Goal: Information Seeking & Learning: Check status

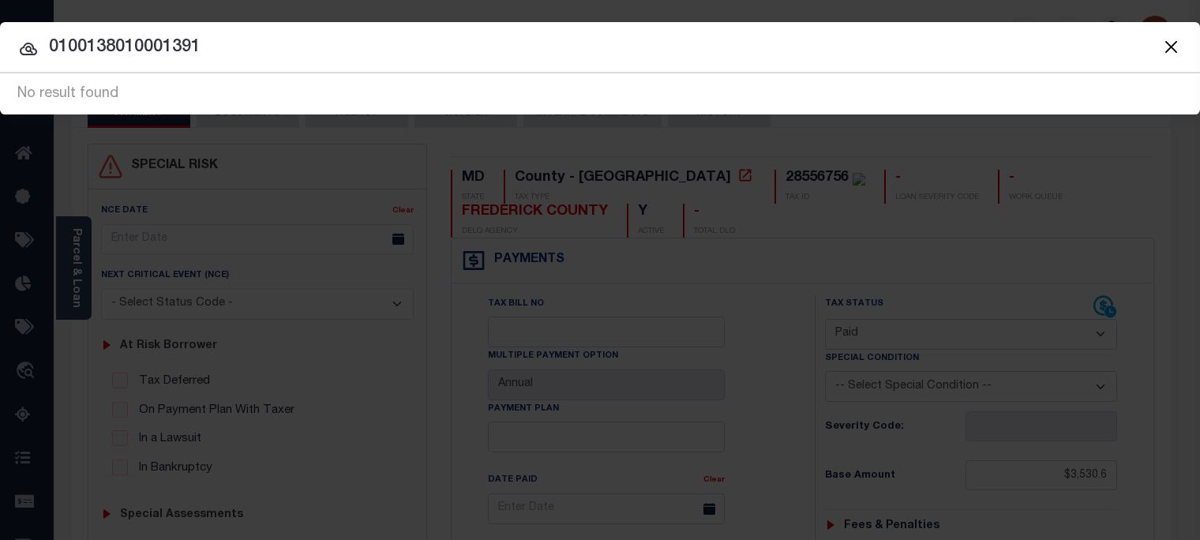
select select "PYD"
drag, startPoint x: 335, startPoint y: 39, endPoint x: -537, endPoint y: -37, distance: 875.4
type input "2255100100000"
drag, startPoint x: -136, startPoint y: 61, endPoint x: -622, endPoint y: 75, distance: 486.3
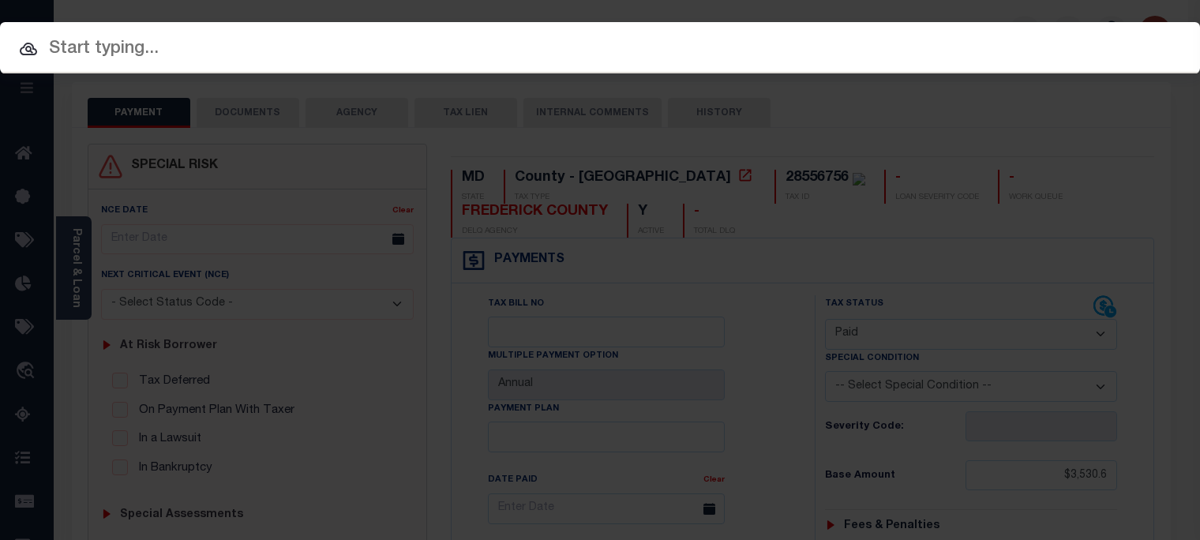
paste input "2255100100000___"
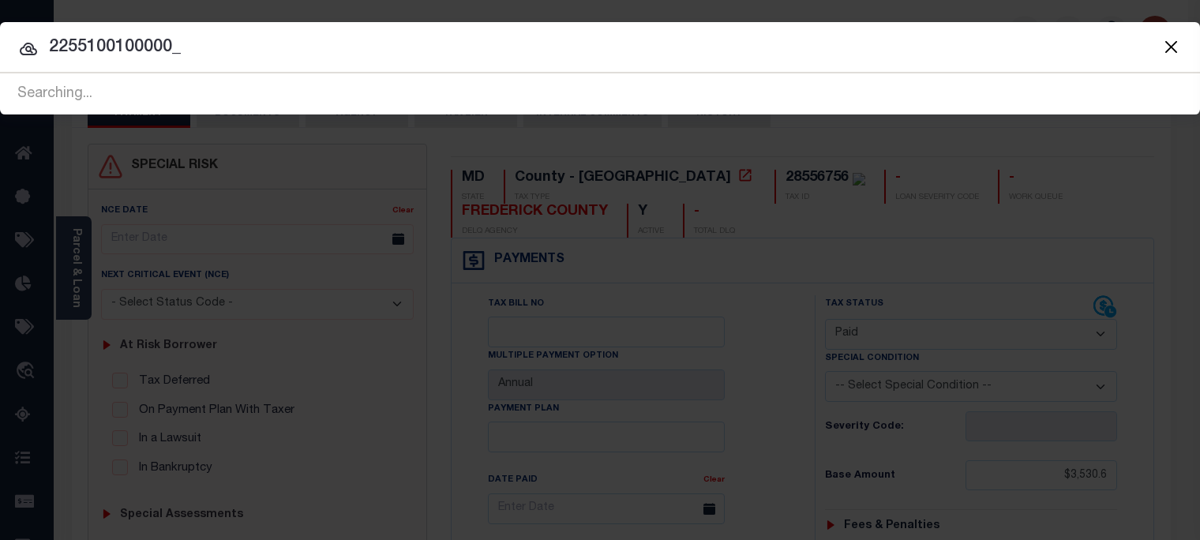
type input "2255100100000"
drag, startPoint x: 208, startPoint y: 51, endPoint x: -549, endPoint y: 83, distance: 757.5
type input "1116 PUEBLO"
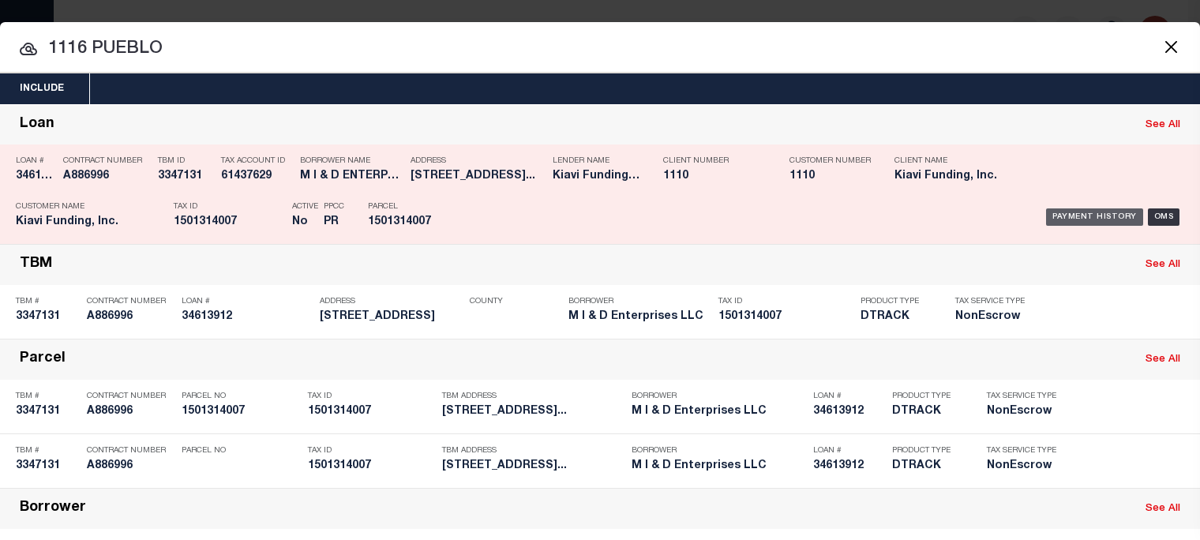
click at [1085, 218] on div "Payment History" at bounding box center [1094, 216] width 97 height 17
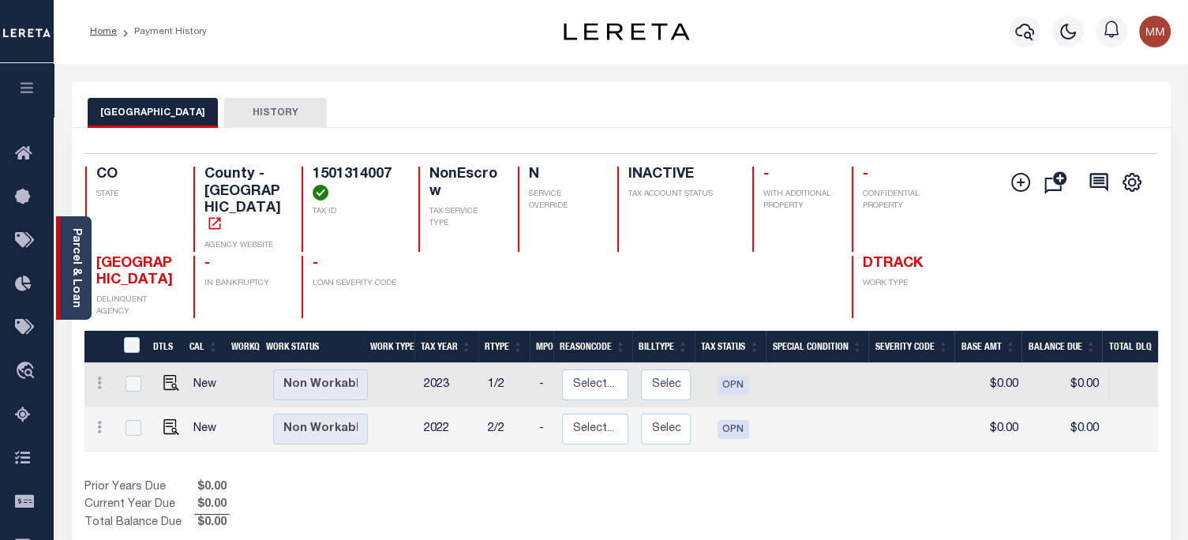
click at [76, 240] on link "Parcel & Loan" at bounding box center [75, 268] width 11 height 80
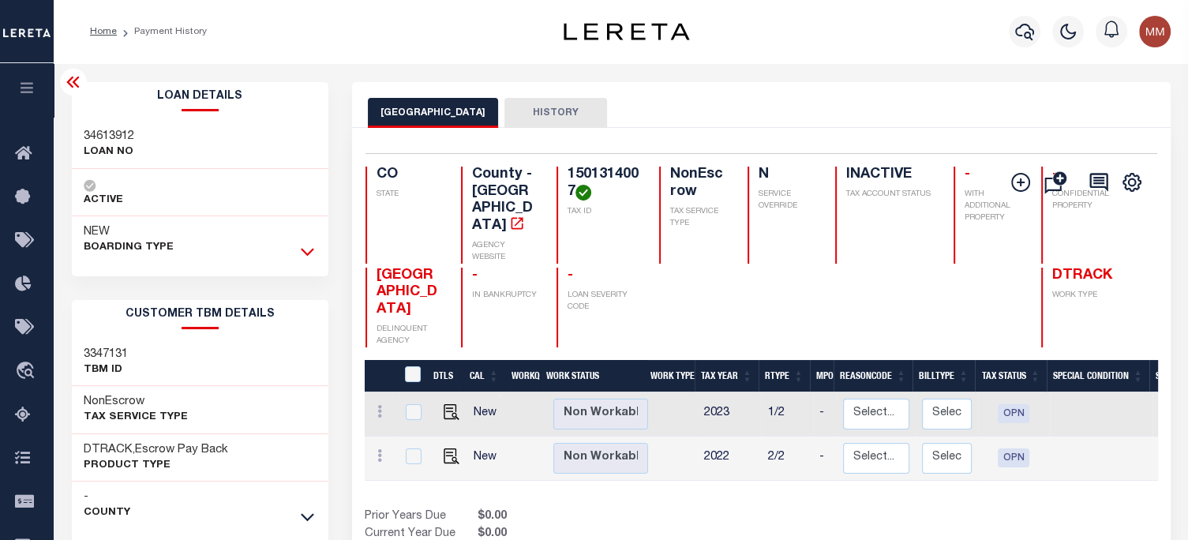
click at [309, 249] on icon at bounding box center [307, 251] width 13 height 17
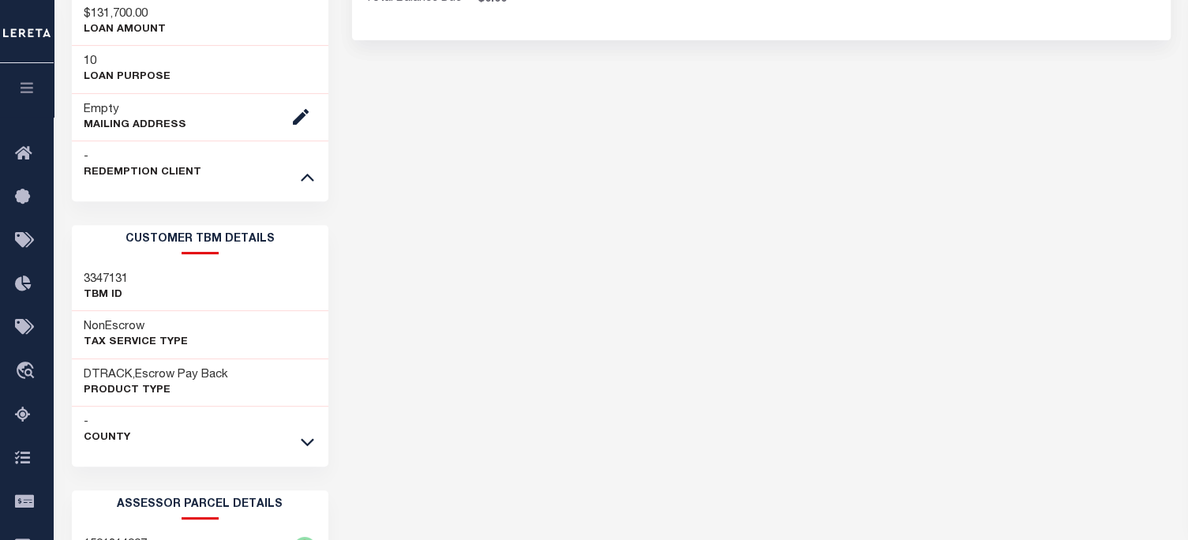
scroll to position [631, 0]
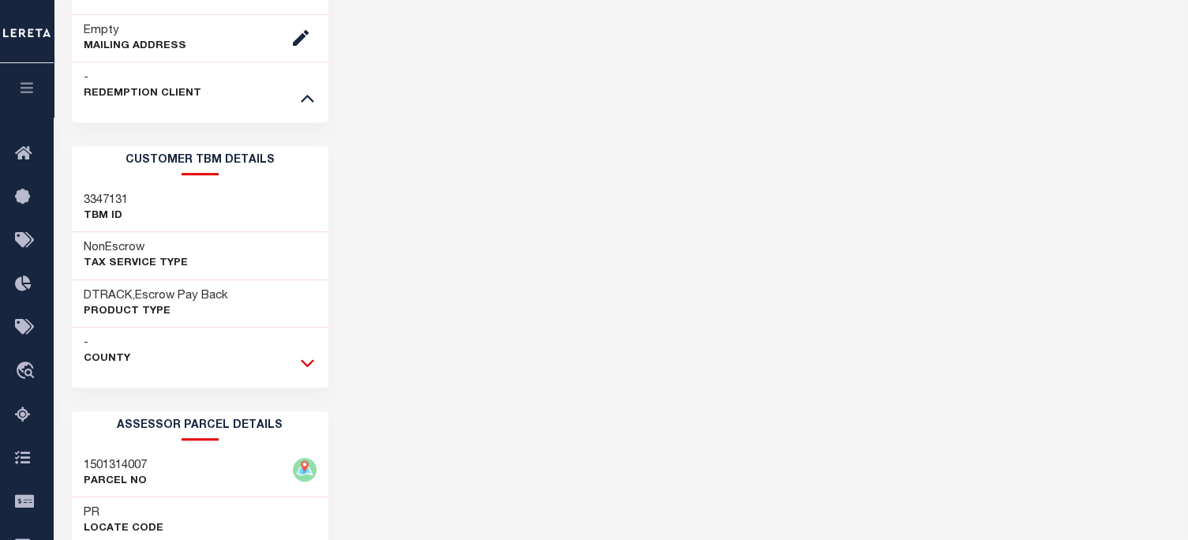
click at [305, 364] on icon at bounding box center [307, 362] width 13 height 17
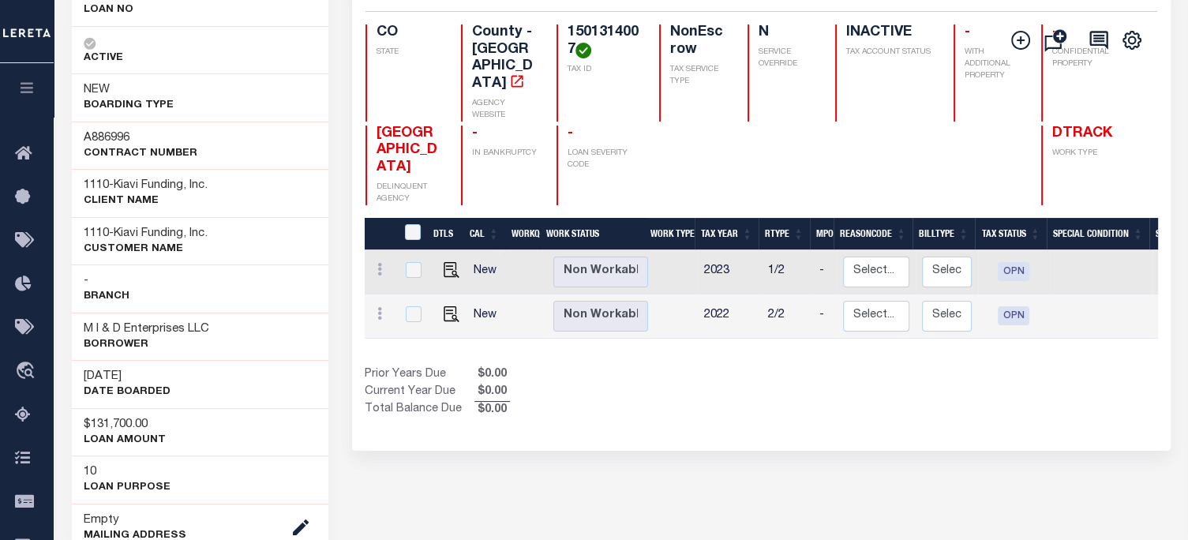
scroll to position [0, 0]
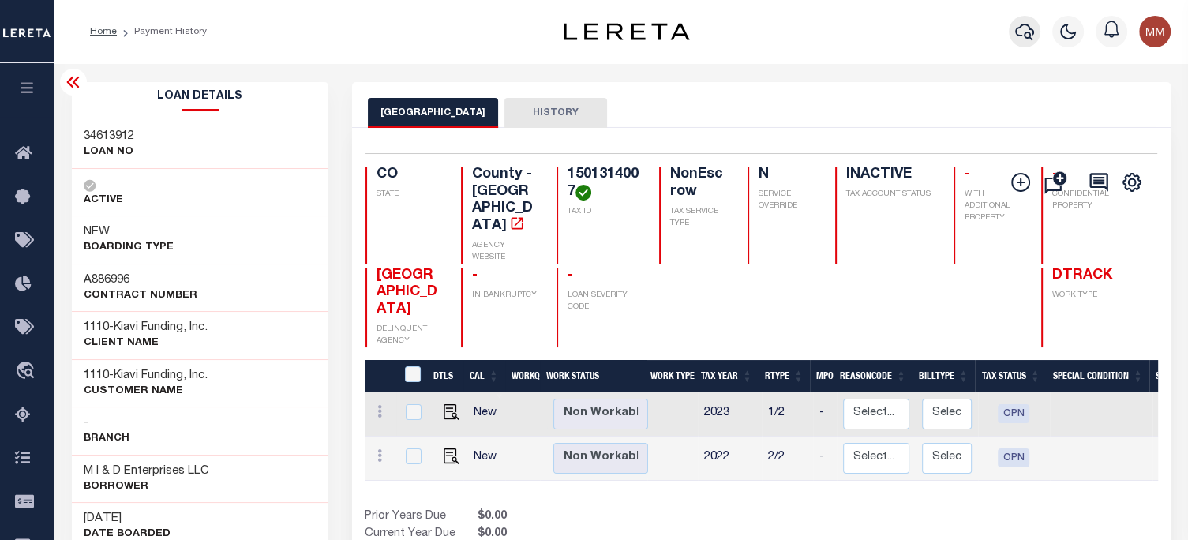
click at [1027, 33] on icon "button" at bounding box center [1024, 31] width 19 height 19
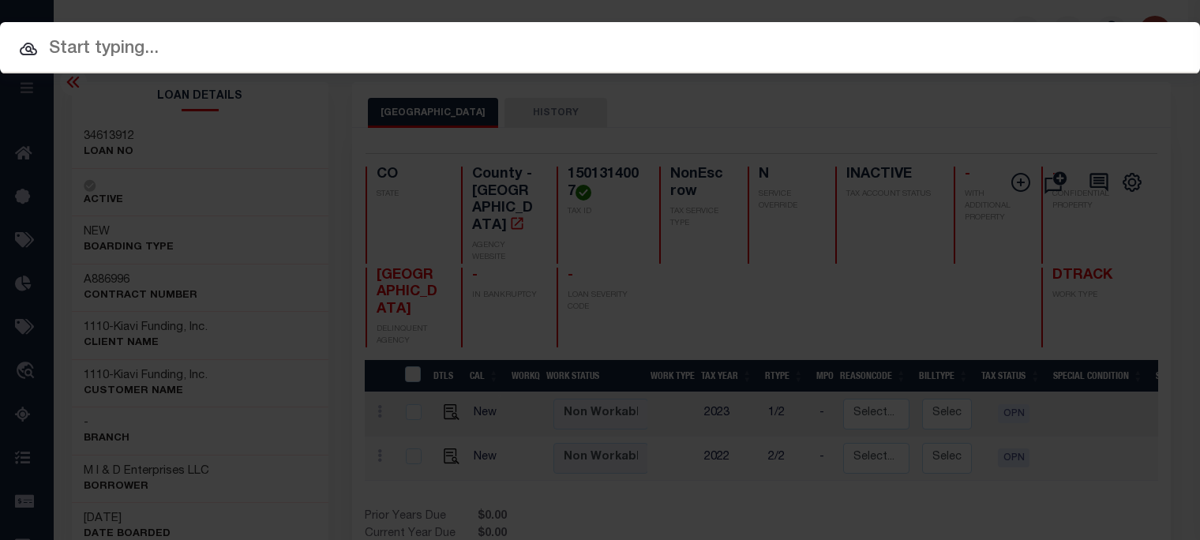
click at [361, 29] on div at bounding box center [600, 47] width 1200 height 51
click at [144, 43] on input "text" at bounding box center [600, 50] width 1200 height 28
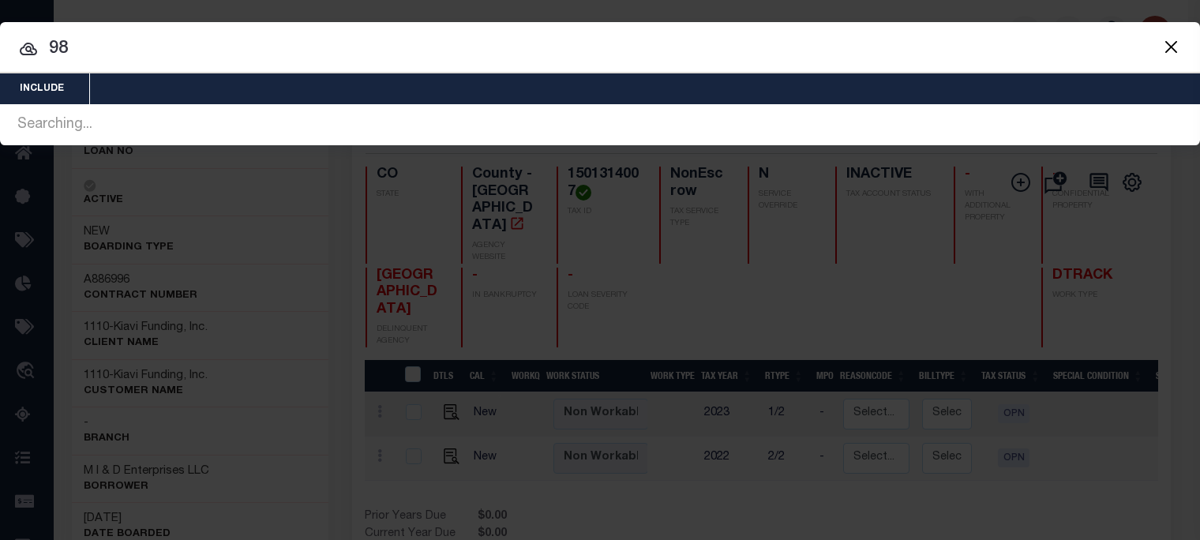
type input "9"
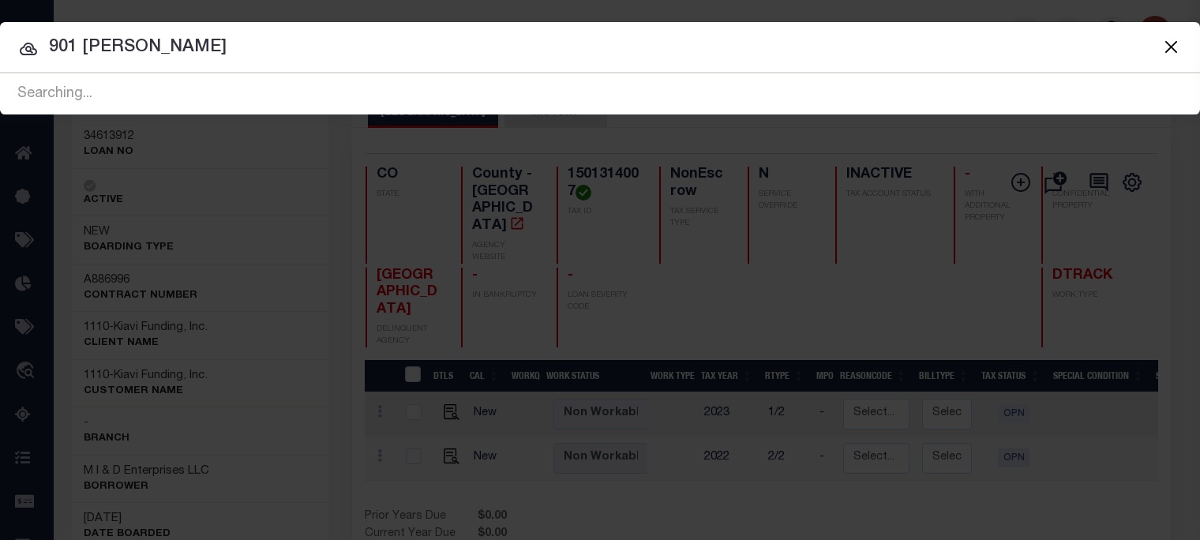
type input "901 MCCLENDON"
click at [1170, 45] on button "Close" at bounding box center [1170, 46] width 21 height 21
